Goal: Complete application form

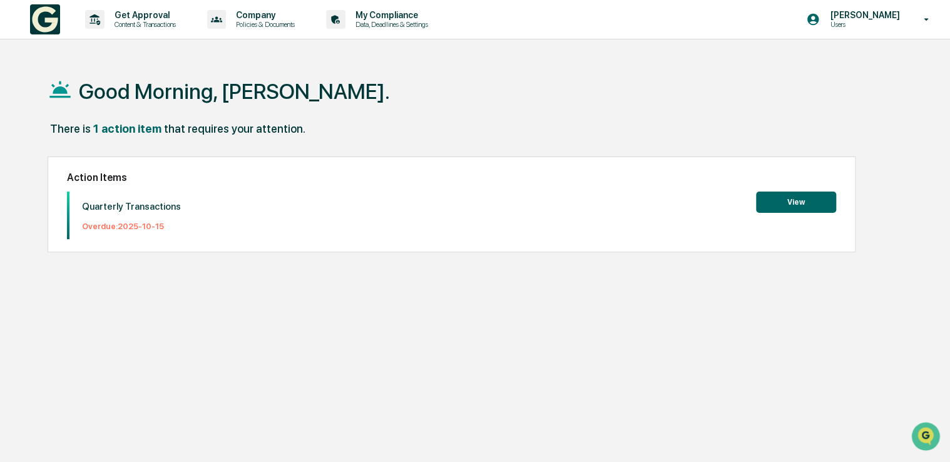
click at [801, 204] on button "View" at bounding box center [796, 202] width 80 height 21
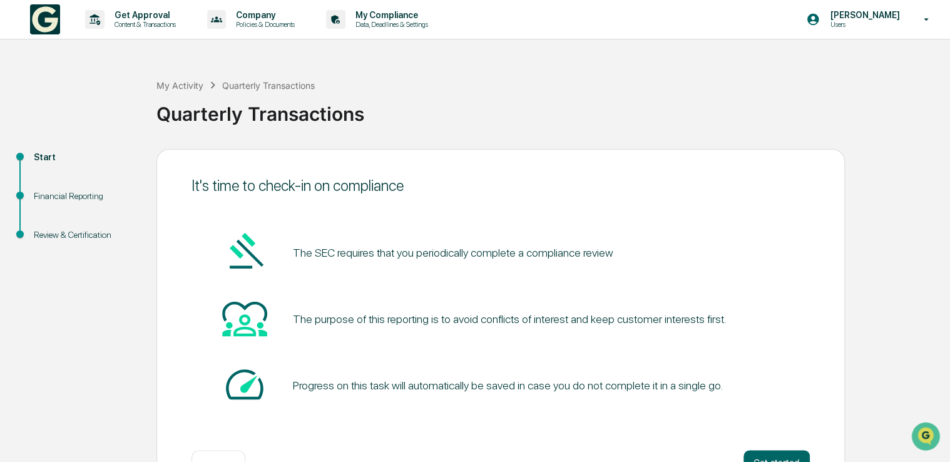
scroll to position [41, 0]
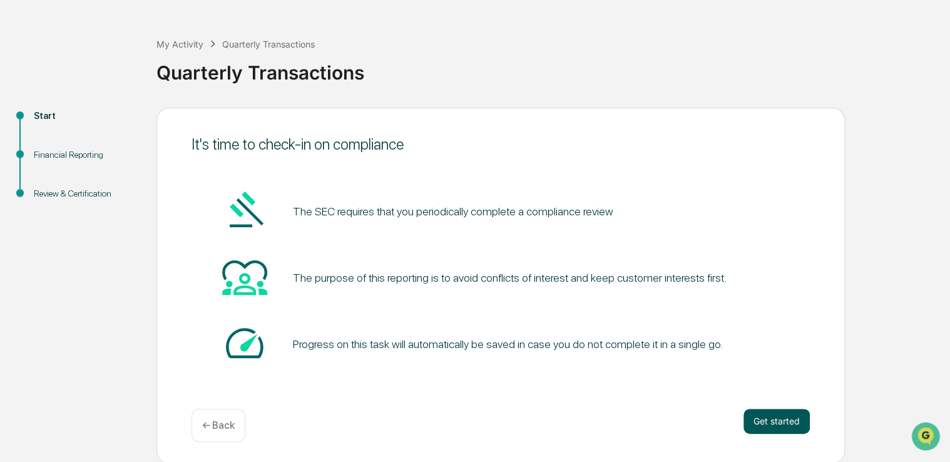
click at [776, 424] on button "Get started" at bounding box center [777, 421] width 66 height 25
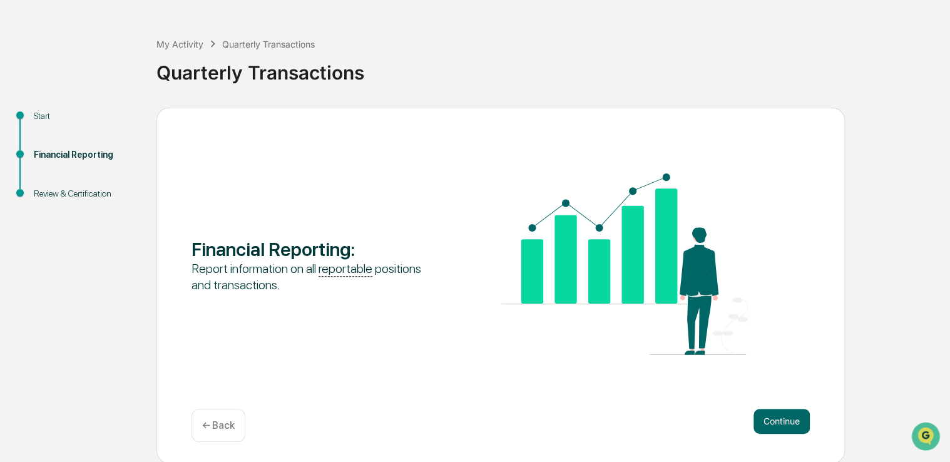
click at [776, 424] on button "Continue" at bounding box center [782, 421] width 56 height 25
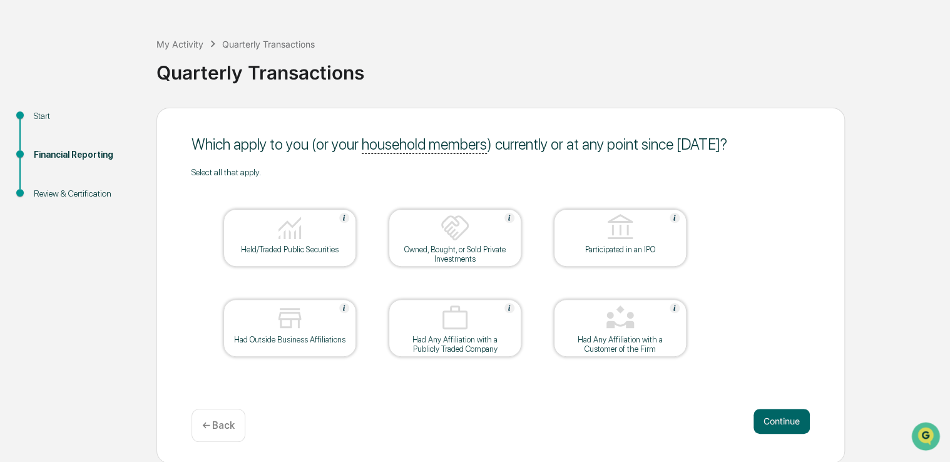
click at [304, 244] on div at bounding box center [289, 229] width 125 height 32
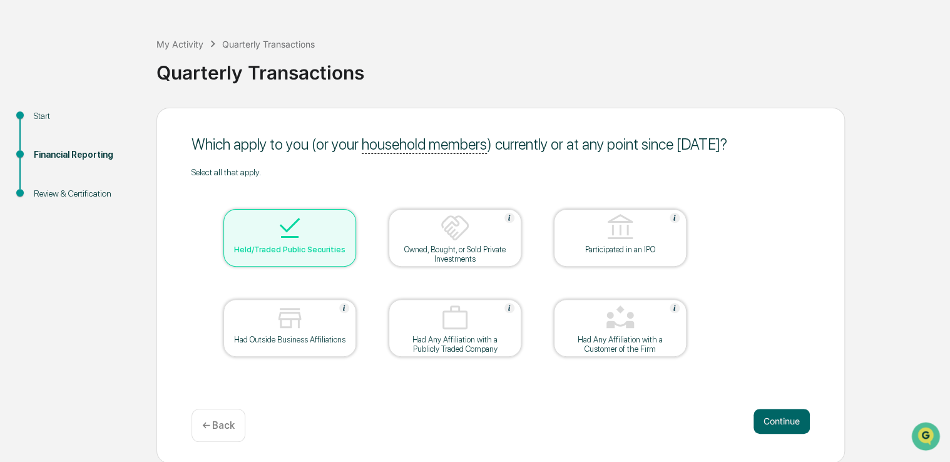
click at [463, 240] on img at bounding box center [455, 228] width 30 height 30
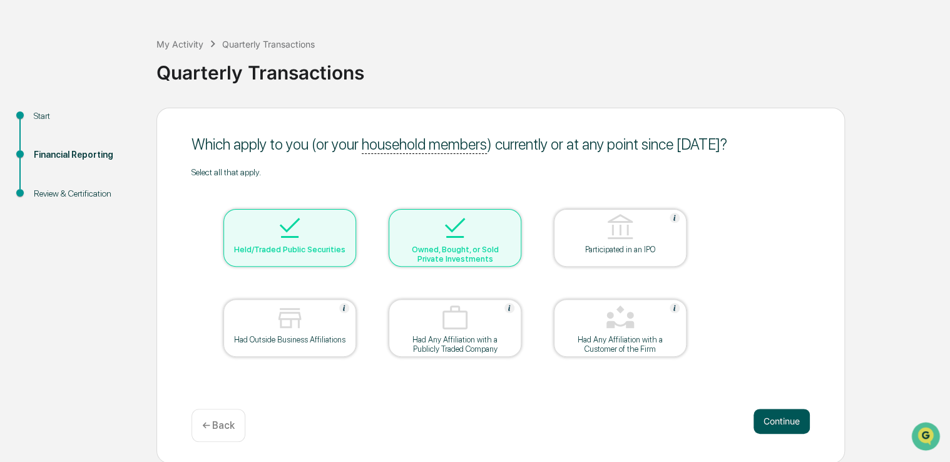
click at [782, 422] on button "Continue" at bounding box center [782, 421] width 56 height 25
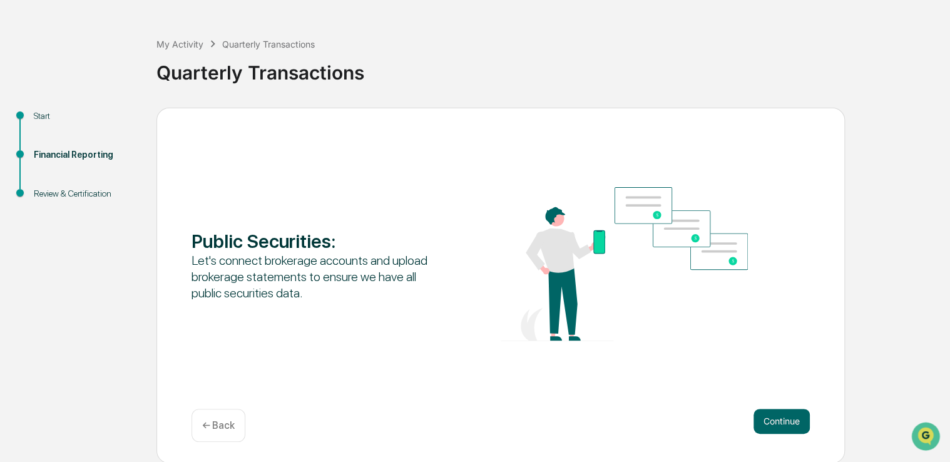
click at [782, 422] on button "Continue" at bounding box center [782, 421] width 56 height 25
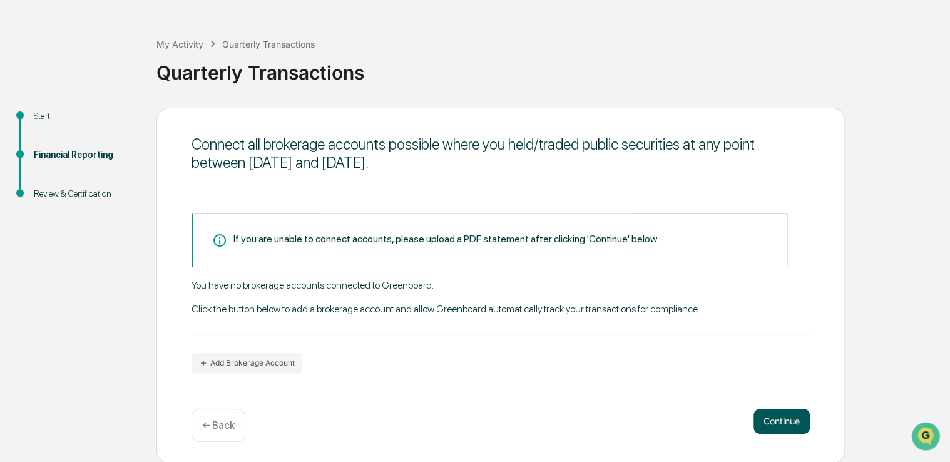
click at [781, 424] on button "Continue" at bounding box center [782, 421] width 56 height 25
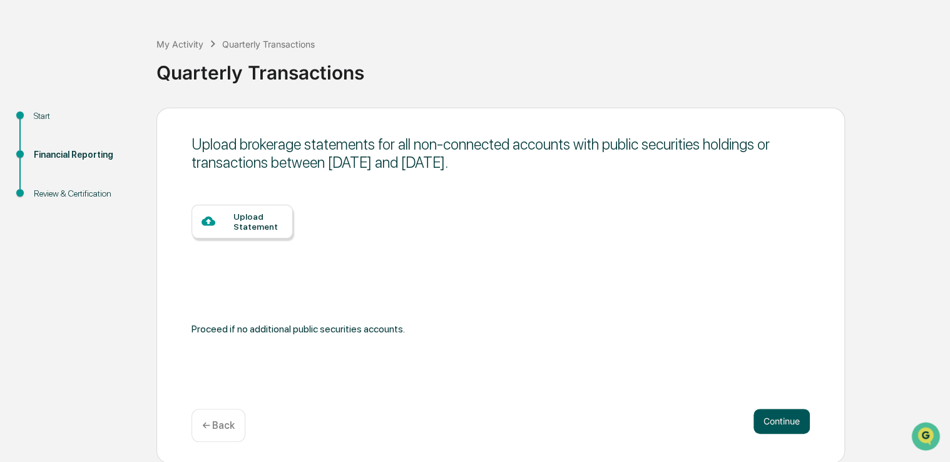
click at [784, 422] on button "Continue" at bounding box center [782, 421] width 56 height 25
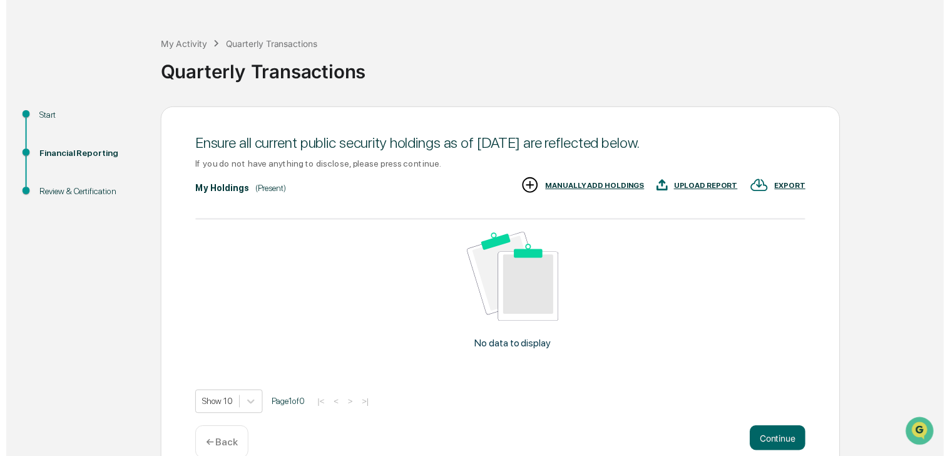
scroll to position [63, 0]
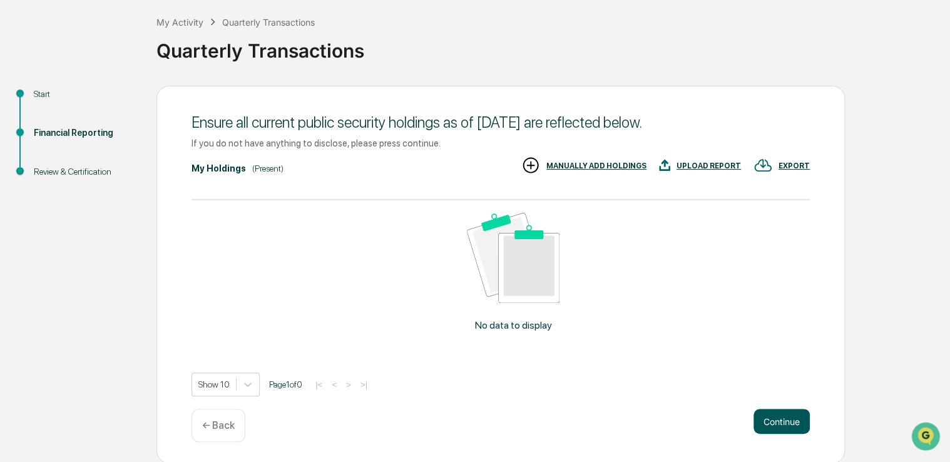
click at [779, 422] on button "Continue" at bounding box center [782, 421] width 56 height 25
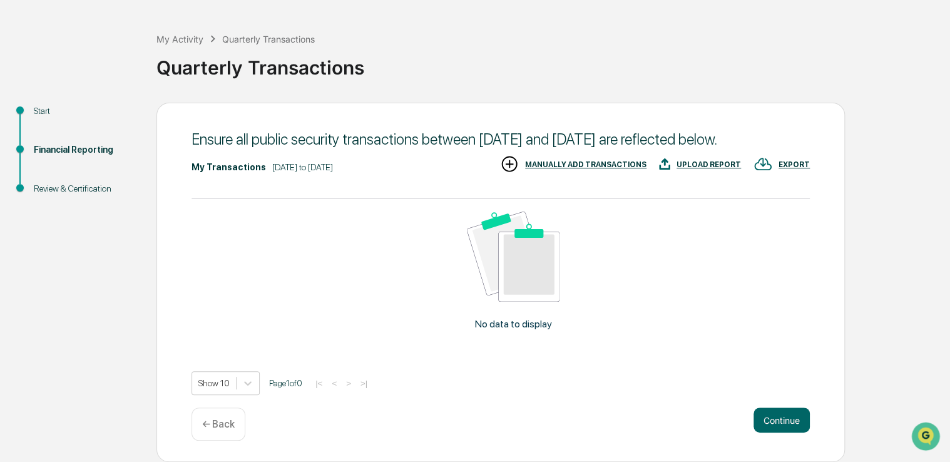
click at [779, 422] on button "Continue" at bounding box center [782, 419] width 56 height 25
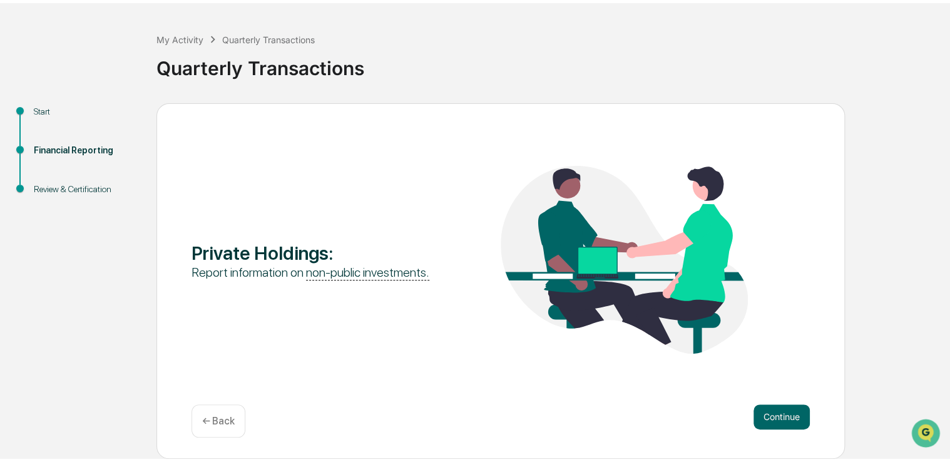
scroll to position [41, 0]
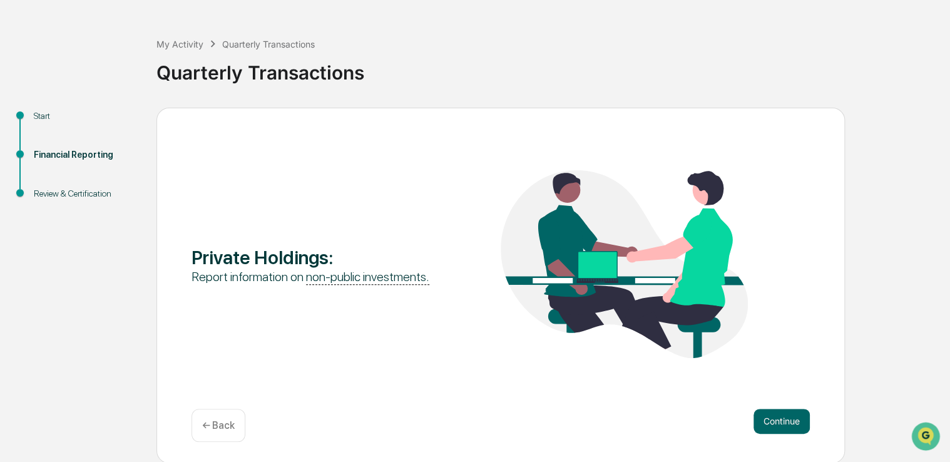
click at [779, 422] on button "Continue" at bounding box center [782, 421] width 56 height 25
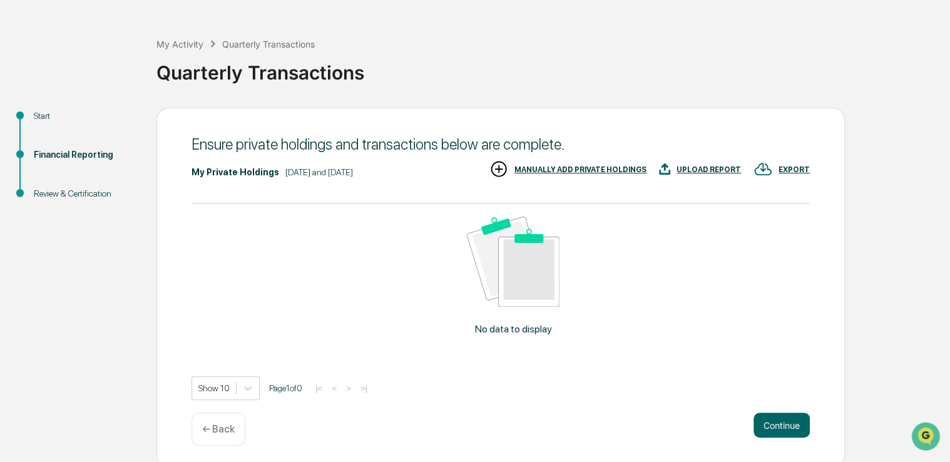
click at [779, 422] on button "Continue" at bounding box center [782, 424] width 56 height 25
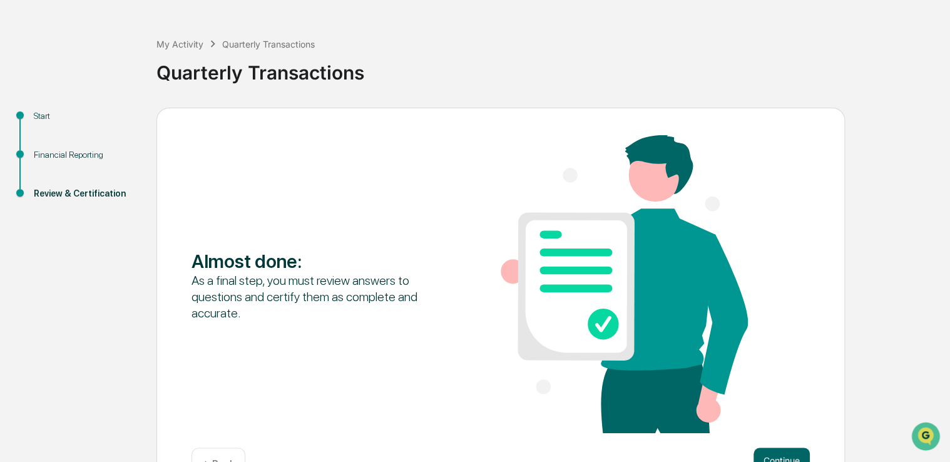
scroll to position [81, 0]
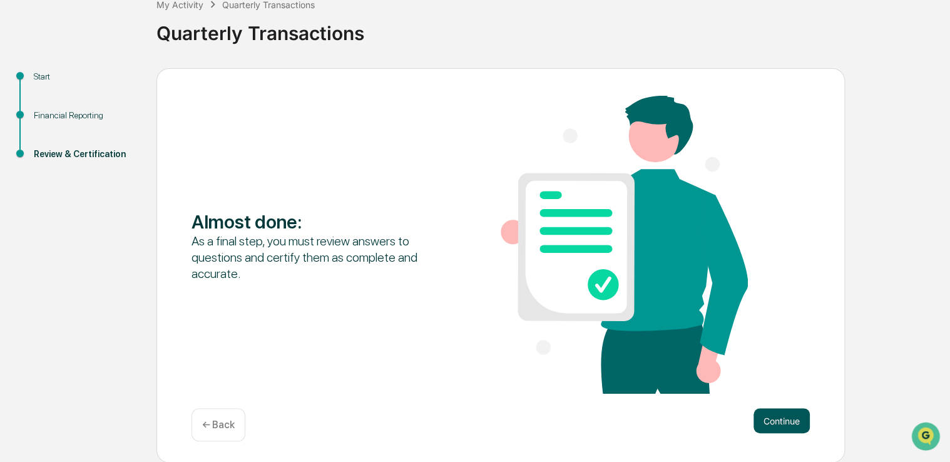
click at [777, 421] on button "Continue" at bounding box center [782, 420] width 56 height 25
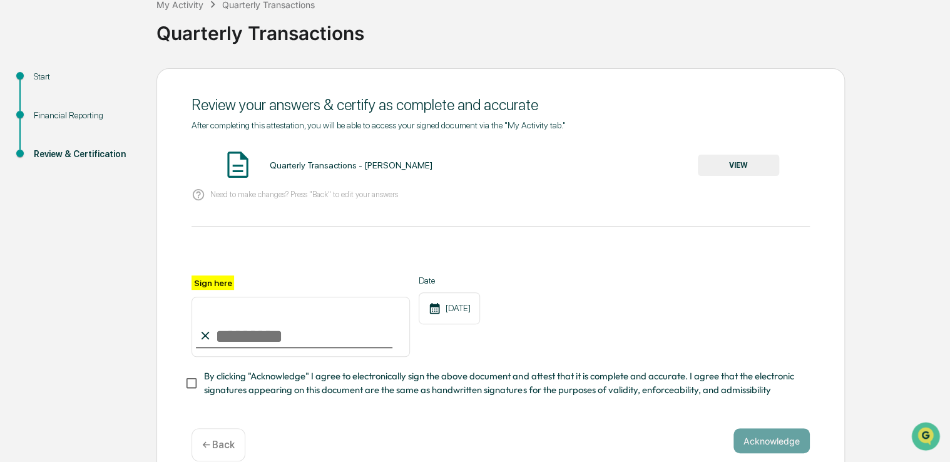
click at [245, 339] on input "Sign here" at bounding box center [301, 327] width 218 height 60
type input "*********"
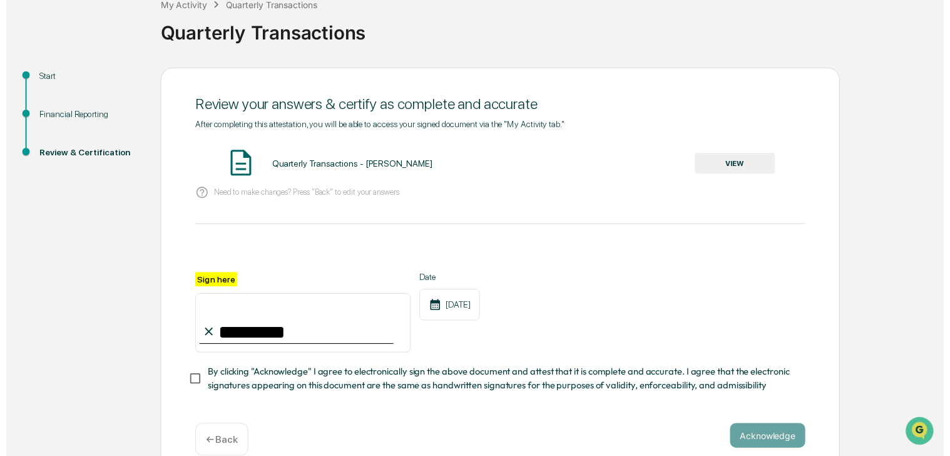
scroll to position [105, 0]
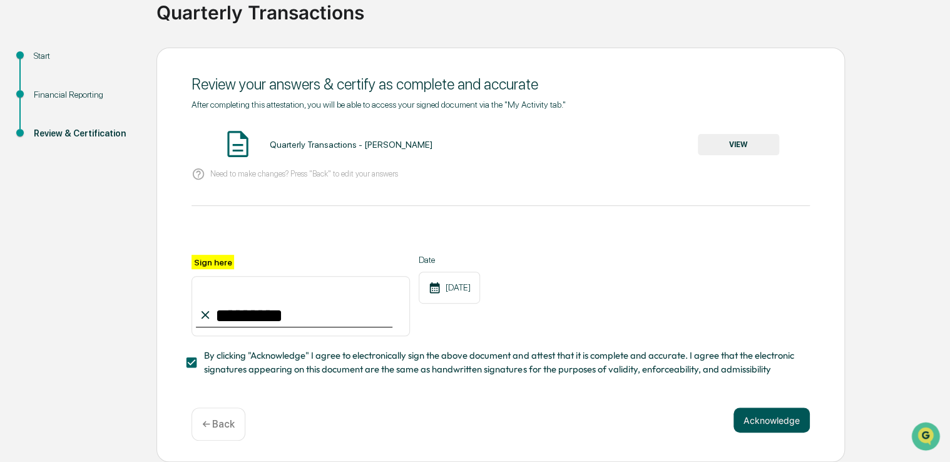
click at [779, 418] on button "Acknowledge" at bounding box center [772, 419] width 76 height 25
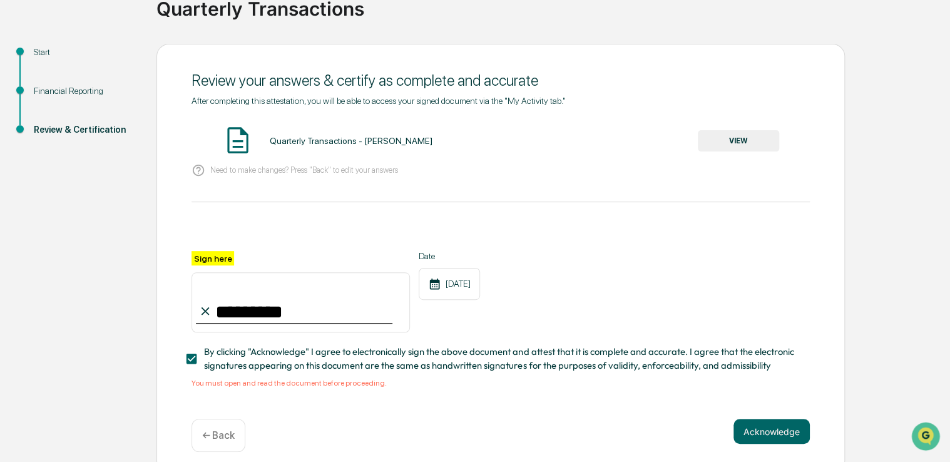
click at [745, 142] on button "VIEW" at bounding box center [738, 140] width 81 height 21
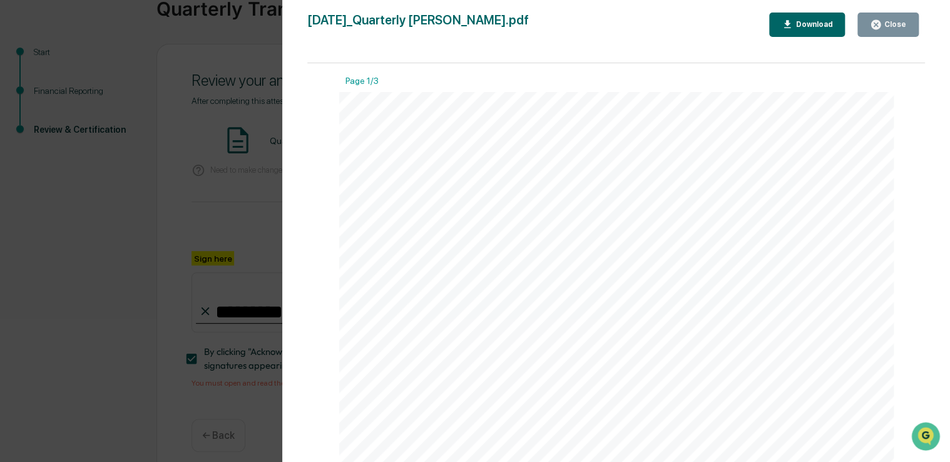
click at [892, 27] on div "Close" at bounding box center [894, 24] width 24 height 9
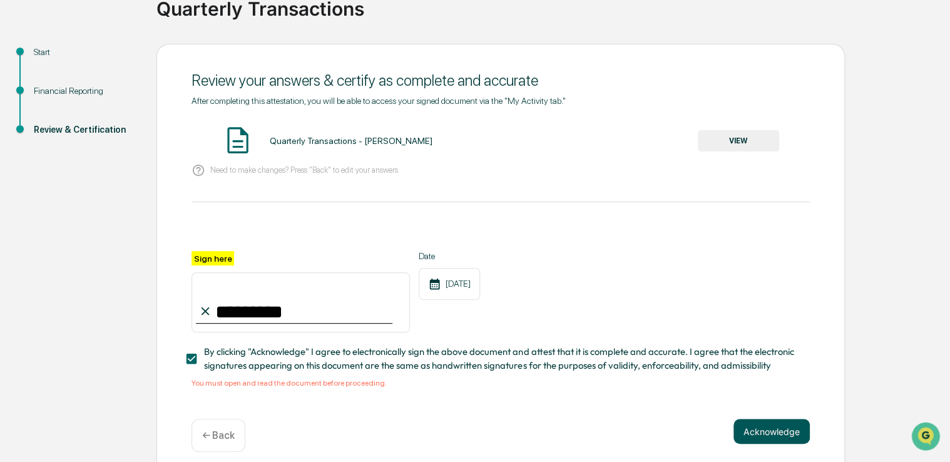
click at [771, 439] on button "Acknowledge" at bounding box center [772, 431] width 76 height 25
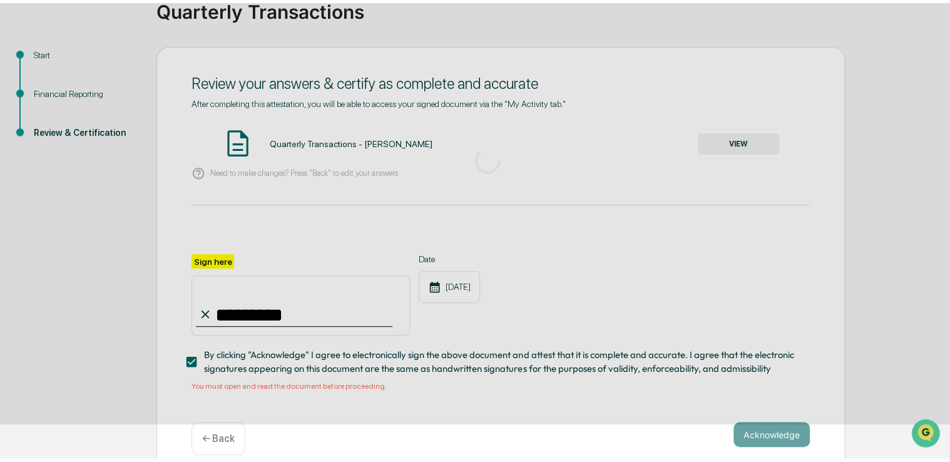
scroll to position [41, 0]
